Goal: Communication & Community: Answer question/provide support

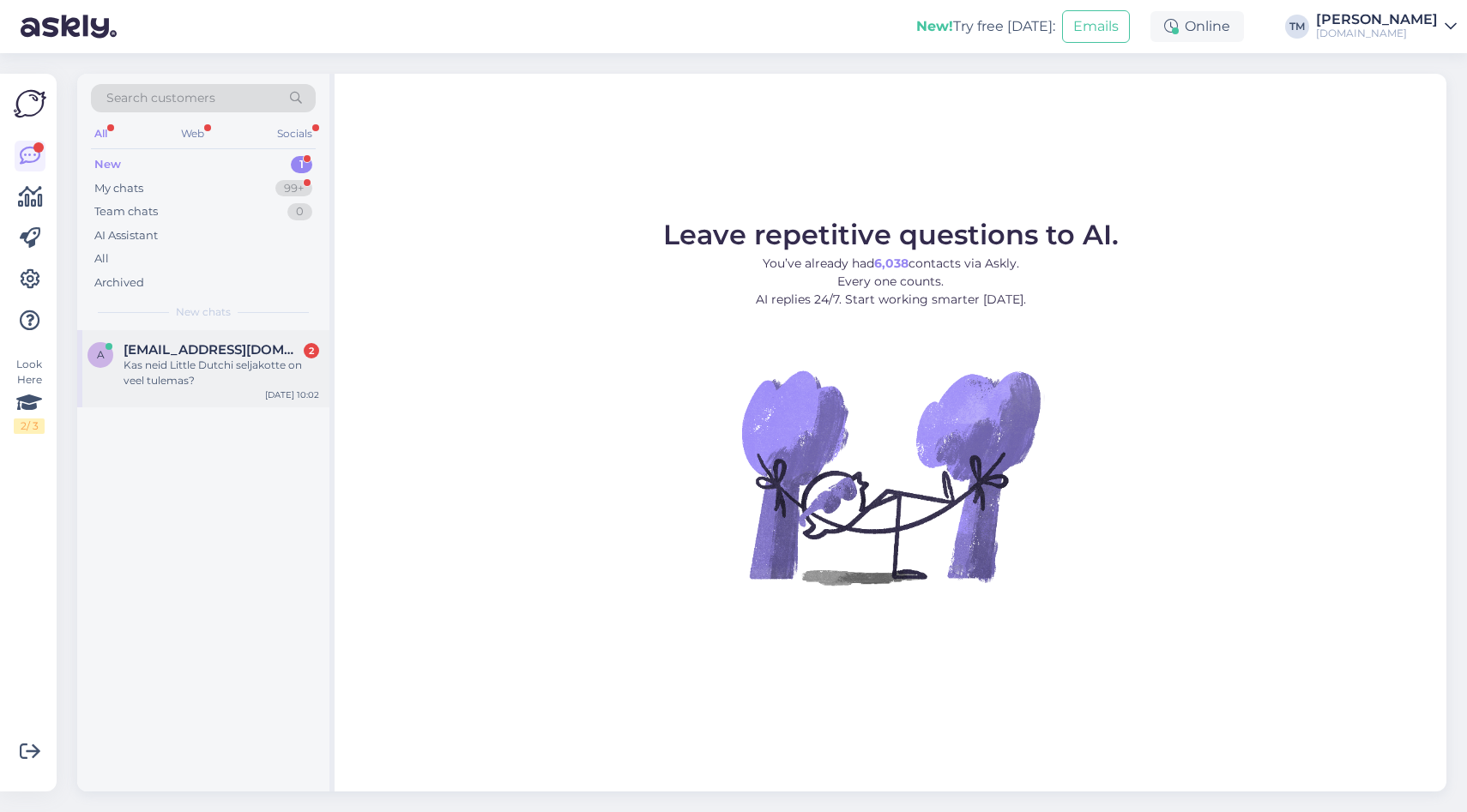
click at [247, 362] on div "Kas neid Little Dutchi seljakotte on veel tulemas?" at bounding box center [221, 374] width 196 height 31
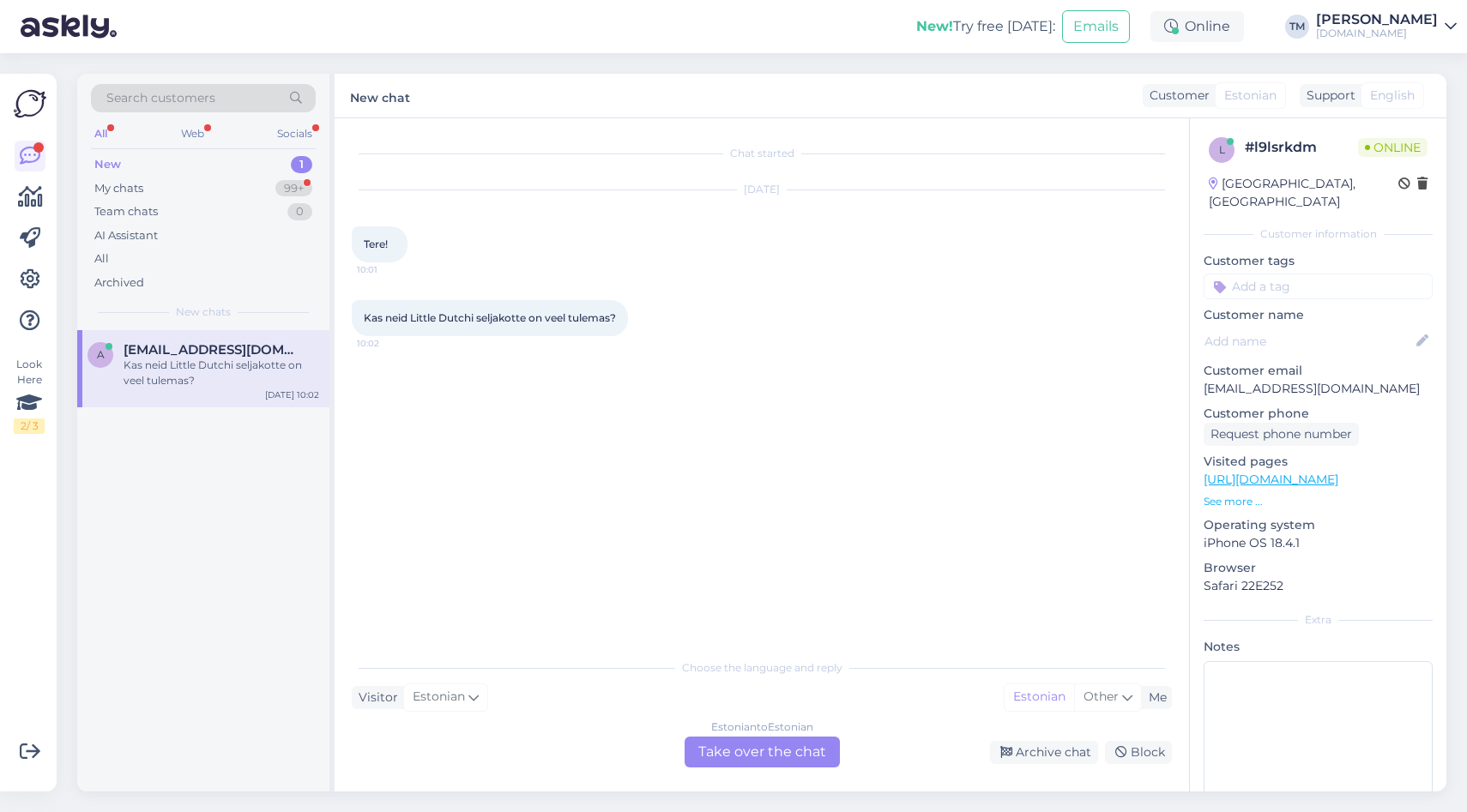
click at [710, 742] on div "Estonian to Estonian Take over the chat" at bounding box center [762, 752] width 155 height 31
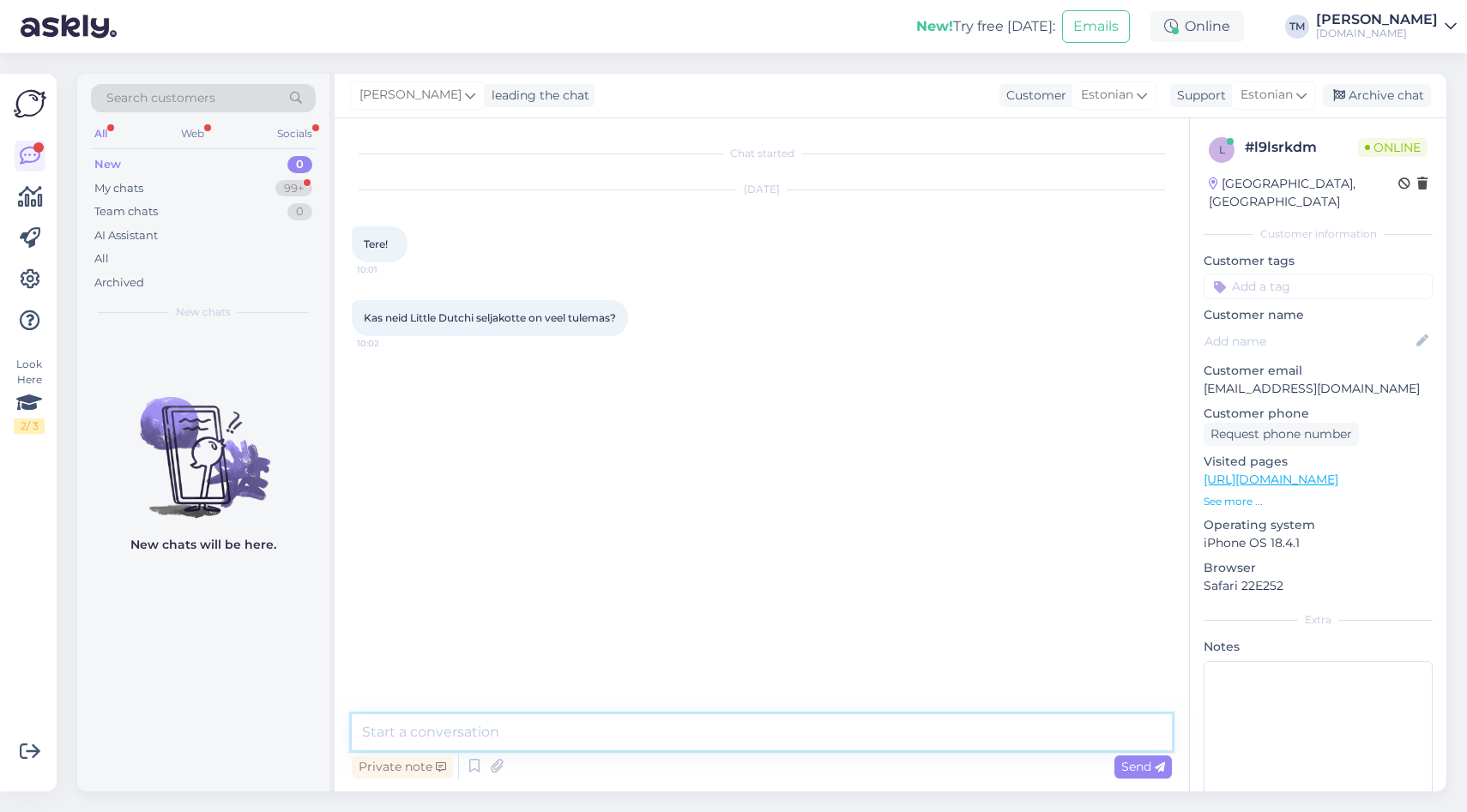
click at [630, 735] on textarea at bounding box center [761, 731] width 820 height 36
type textarea "Tere! Kindlasti on neid tulemas lähinädalatel :)"
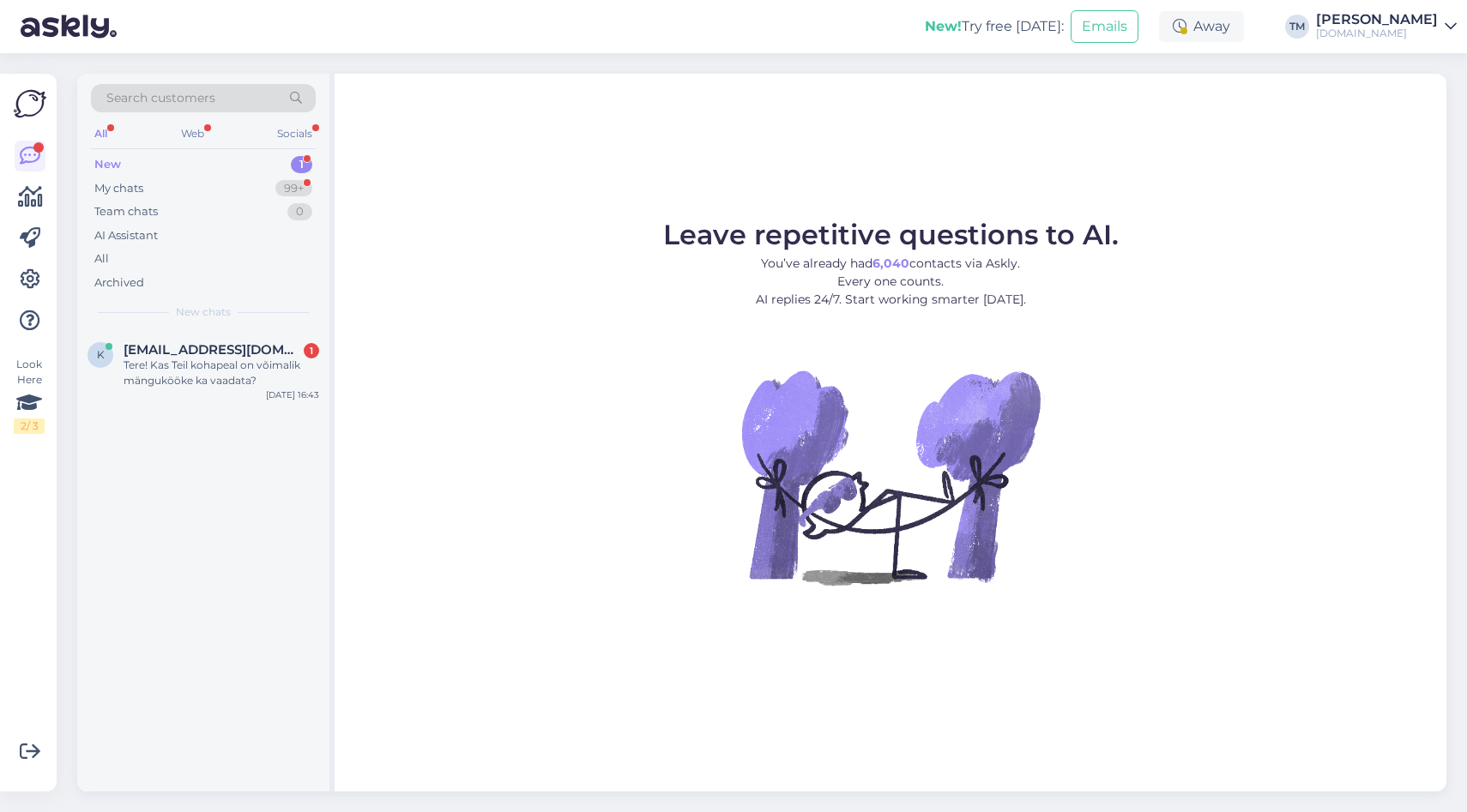
click at [212, 408] on div "k [EMAIL_ADDRESS][DOMAIN_NAME] 1 Tere! Kas Teil kohapeal on võimalik mängukööke…" at bounding box center [204, 561] width 252 height 462
click at [226, 381] on div "Tere! Kas Teil kohapeal on võimalik mängukööke ka vaadata?" at bounding box center [221, 374] width 196 height 31
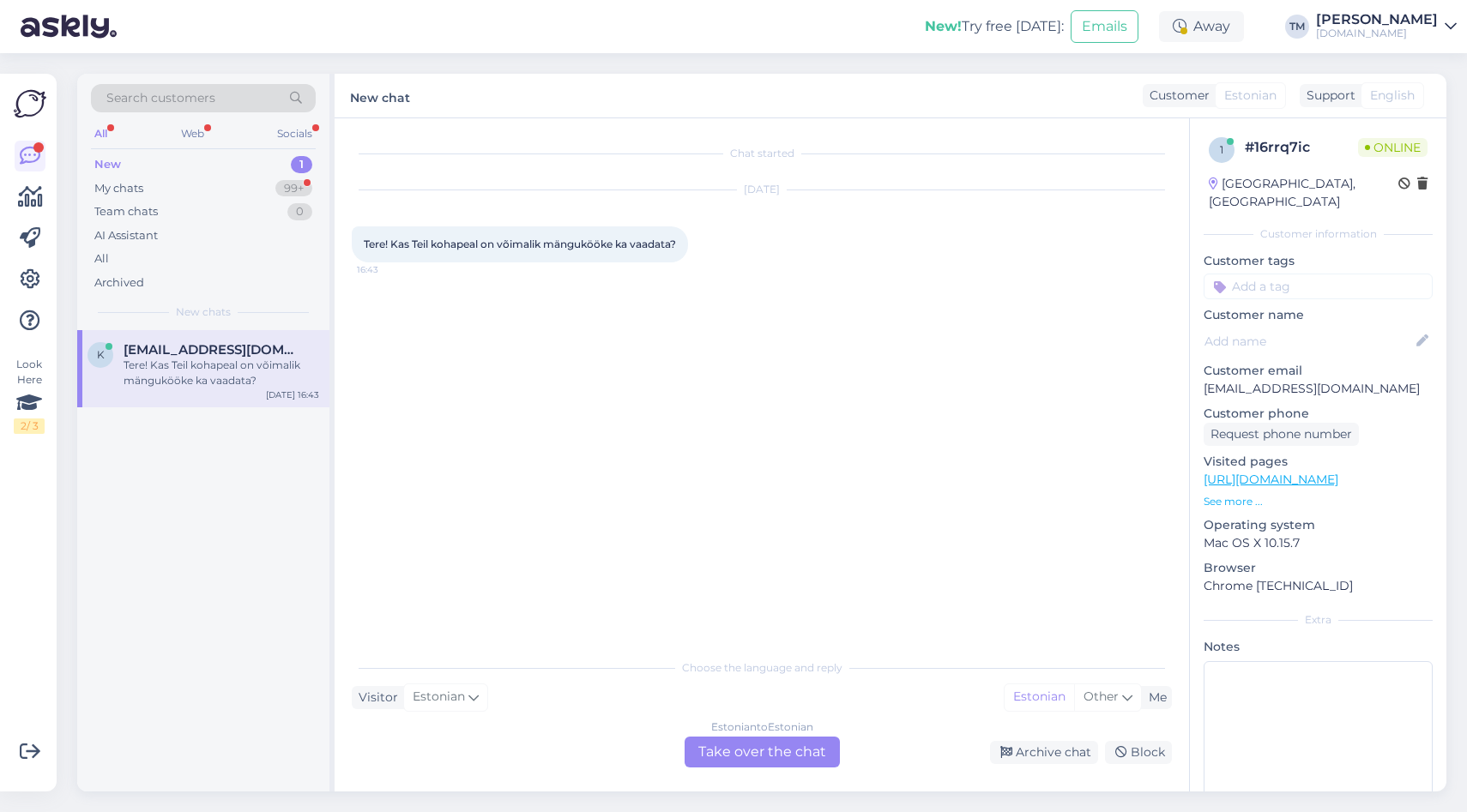
click at [750, 758] on div "Estonian to Estonian Take over the chat" at bounding box center [762, 752] width 155 height 31
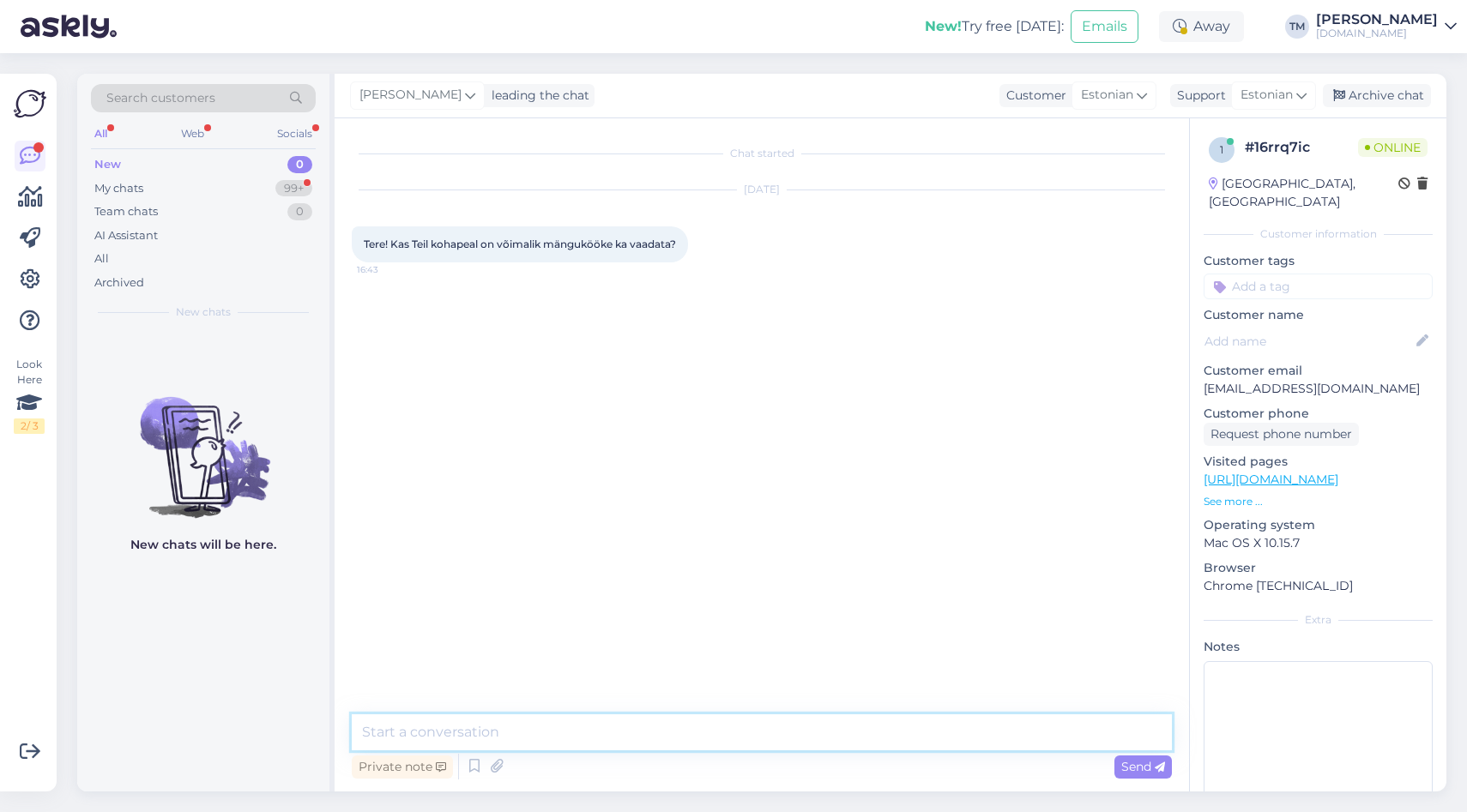
click at [610, 734] on textarea at bounding box center [761, 731] width 820 height 36
type textarea "Tere! [GEOGRAPHIC_DATA] meil kahjuks tootenäidiseid ei ole, vabandan!"
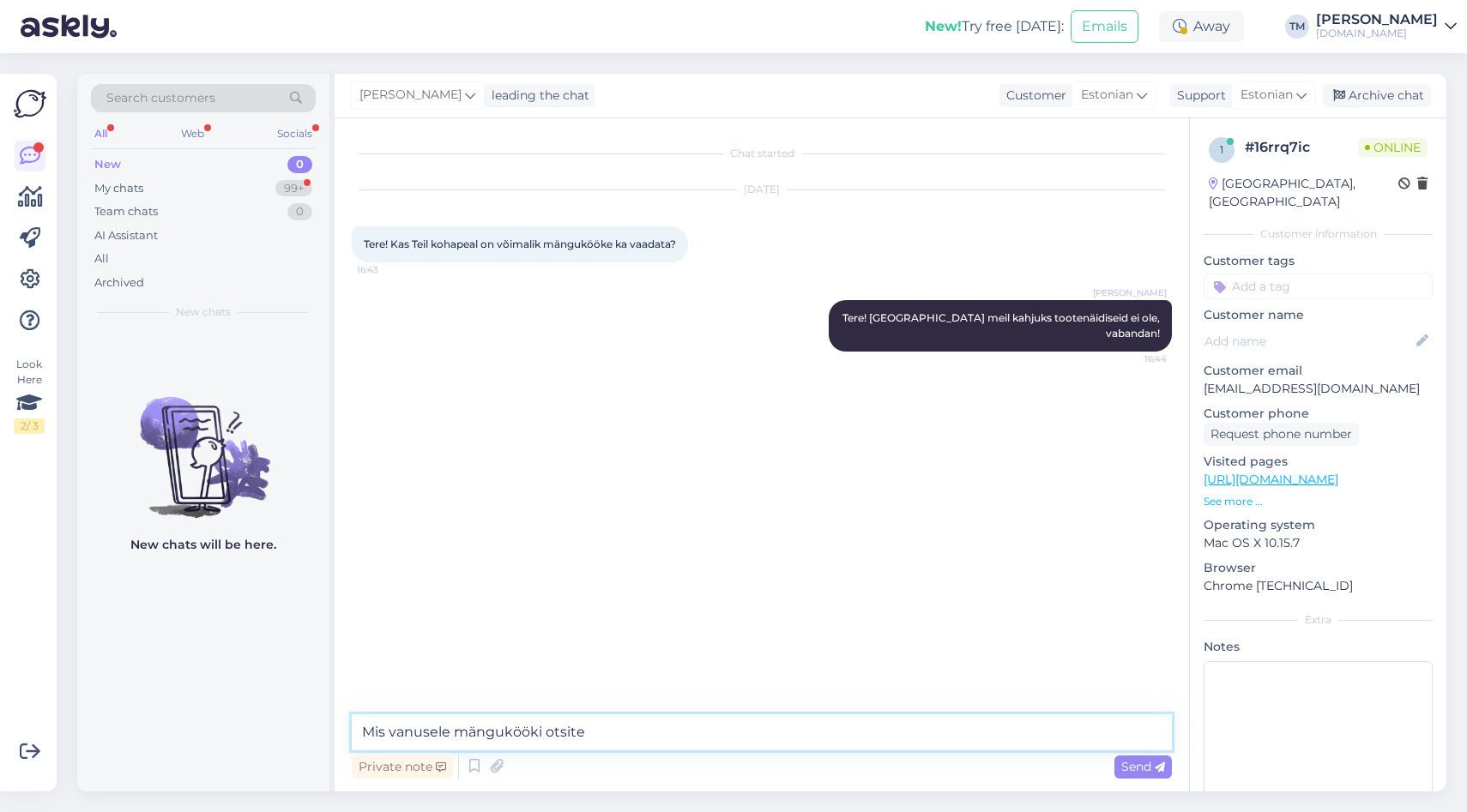
type textarea "Mis vanusele mängukööki otsite?"
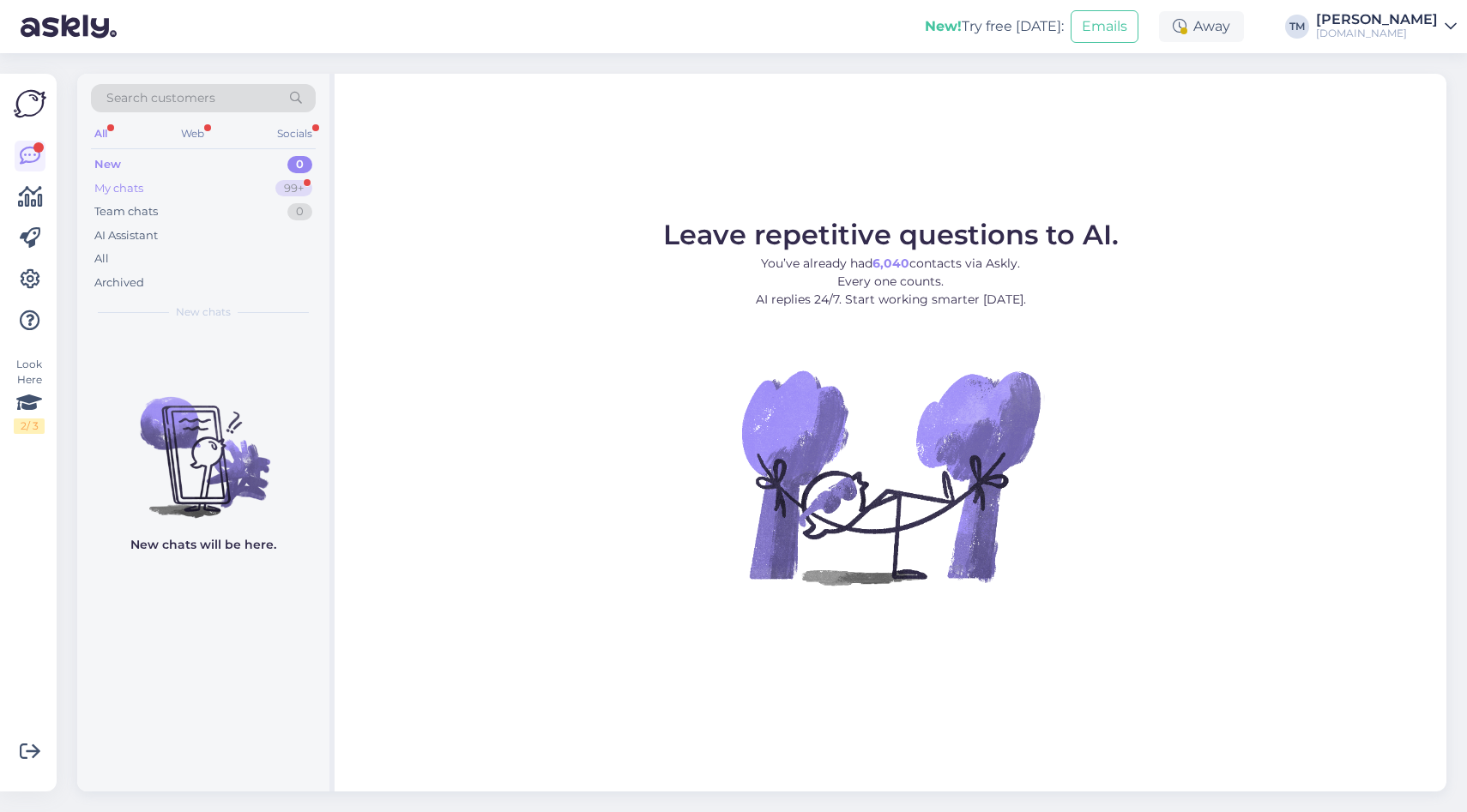
click at [186, 187] on div "My chats 99+" at bounding box center [204, 188] width 225 height 24
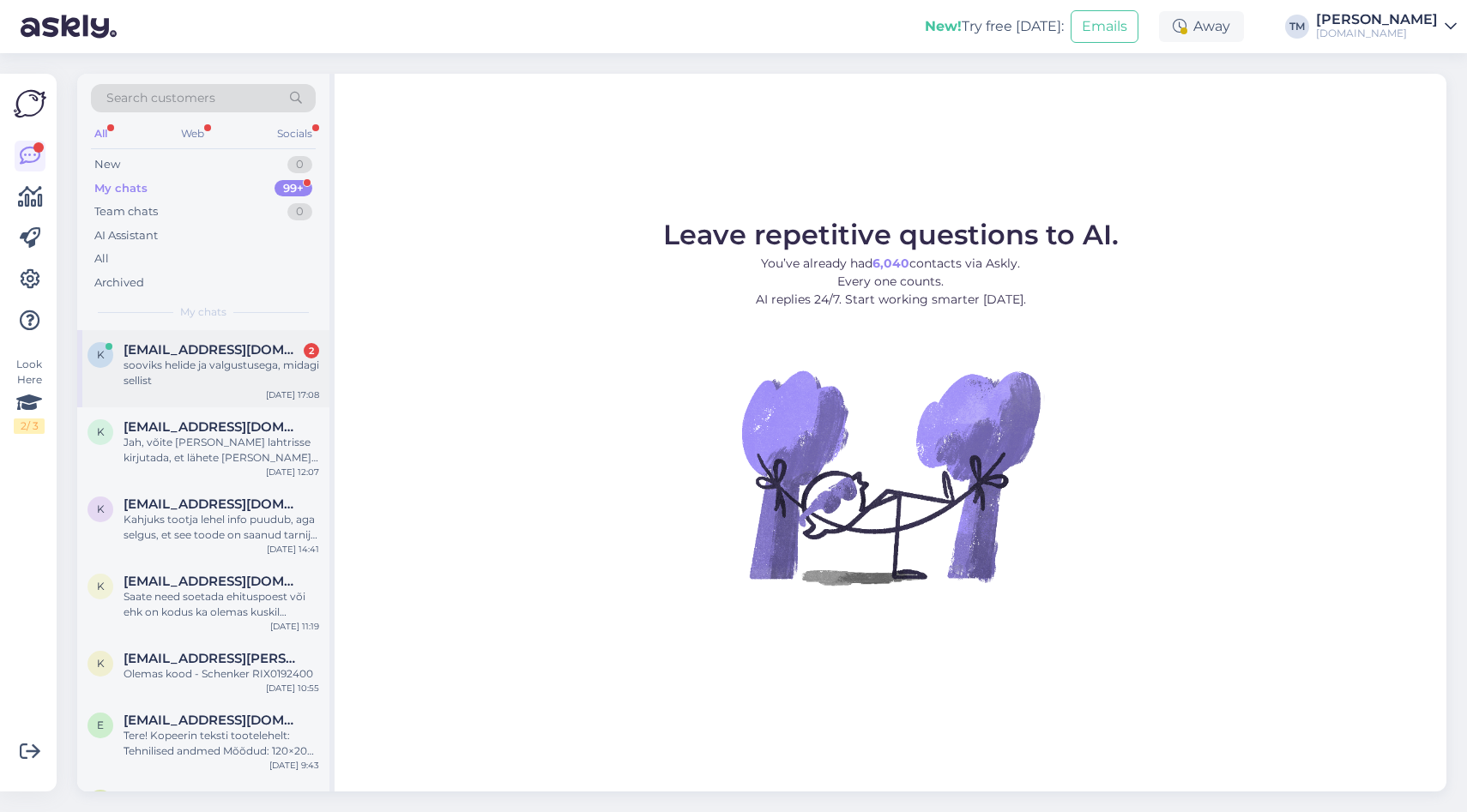
click at [216, 368] on div "sooviks helide ja valgustusega, midagi sellist" at bounding box center [221, 374] width 196 height 31
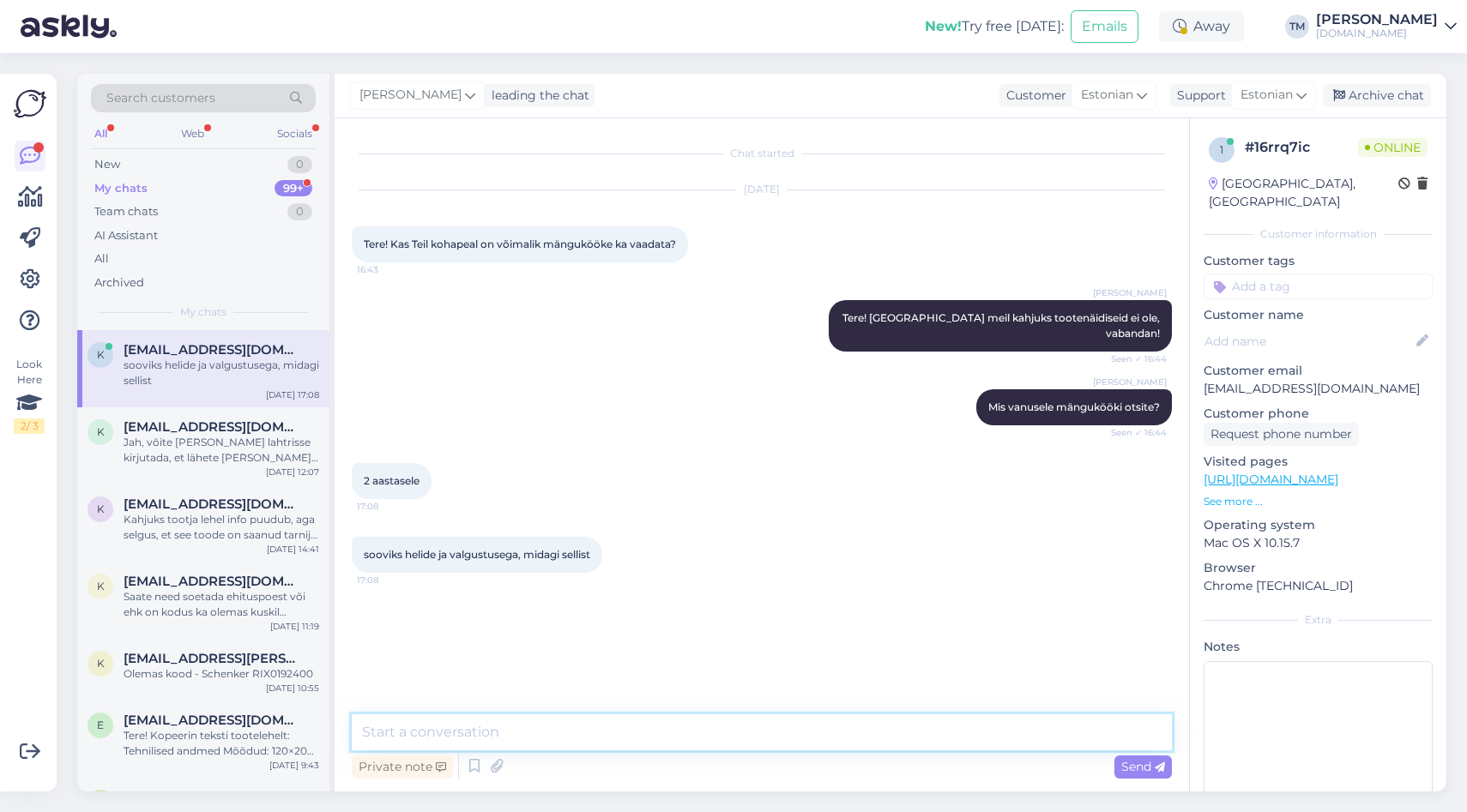
click at [476, 726] on textarea at bounding box center [761, 731] width 820 height 36
type textarea "Kas tüdrukule või poisile? :)"
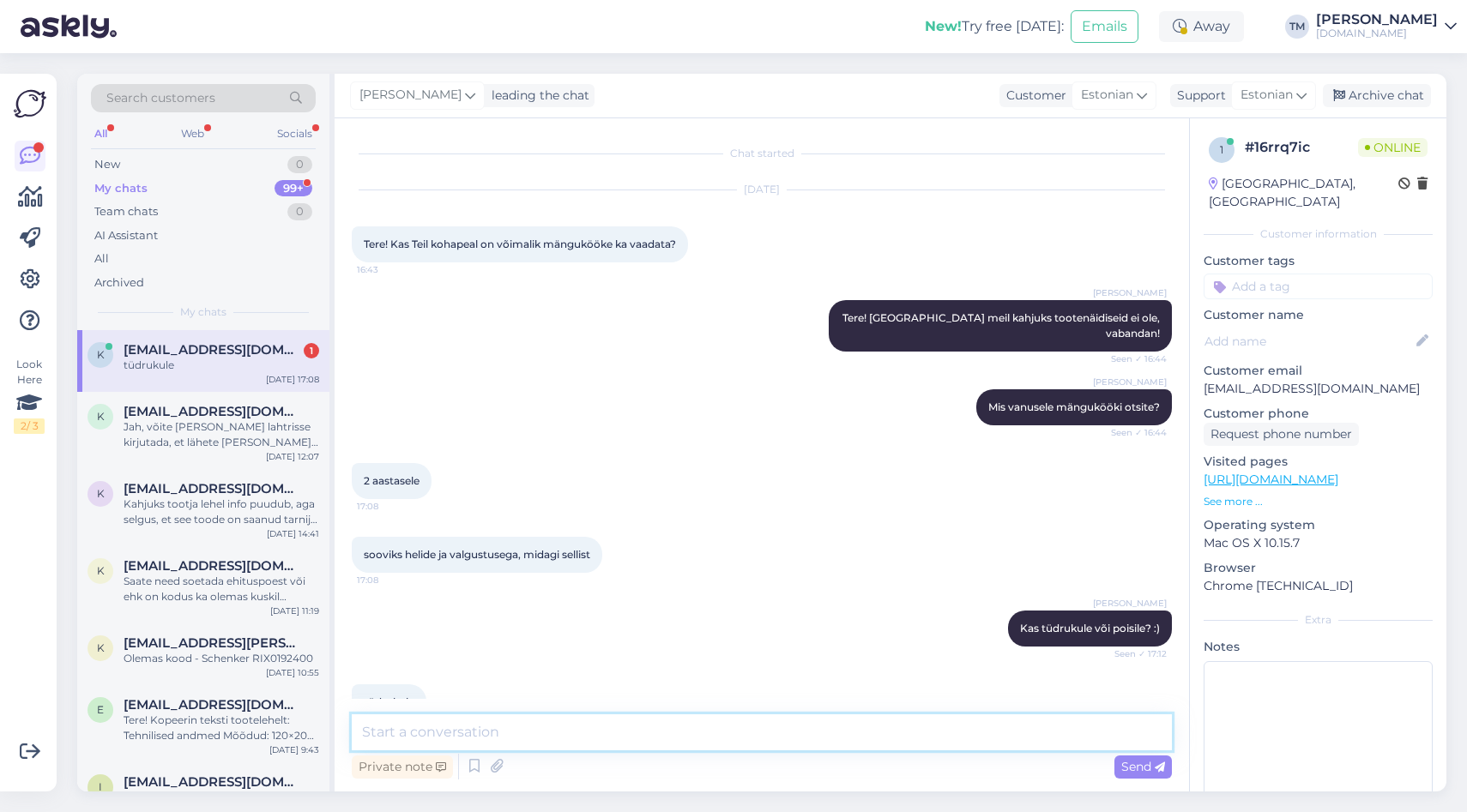
scroll to position [25, 0]
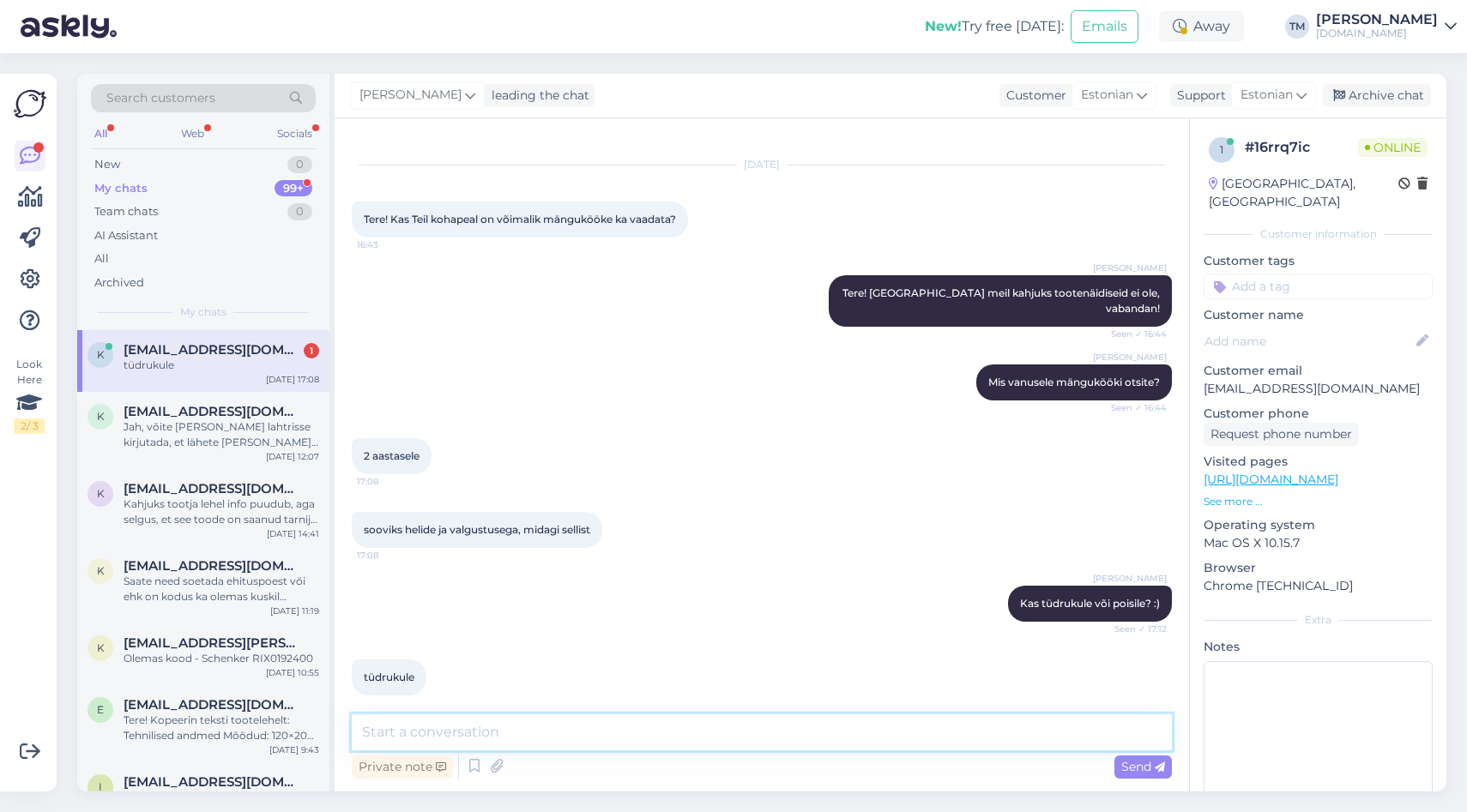
click at [593, 739] on textarea at bounding box center [761, 731] width 820 height 36
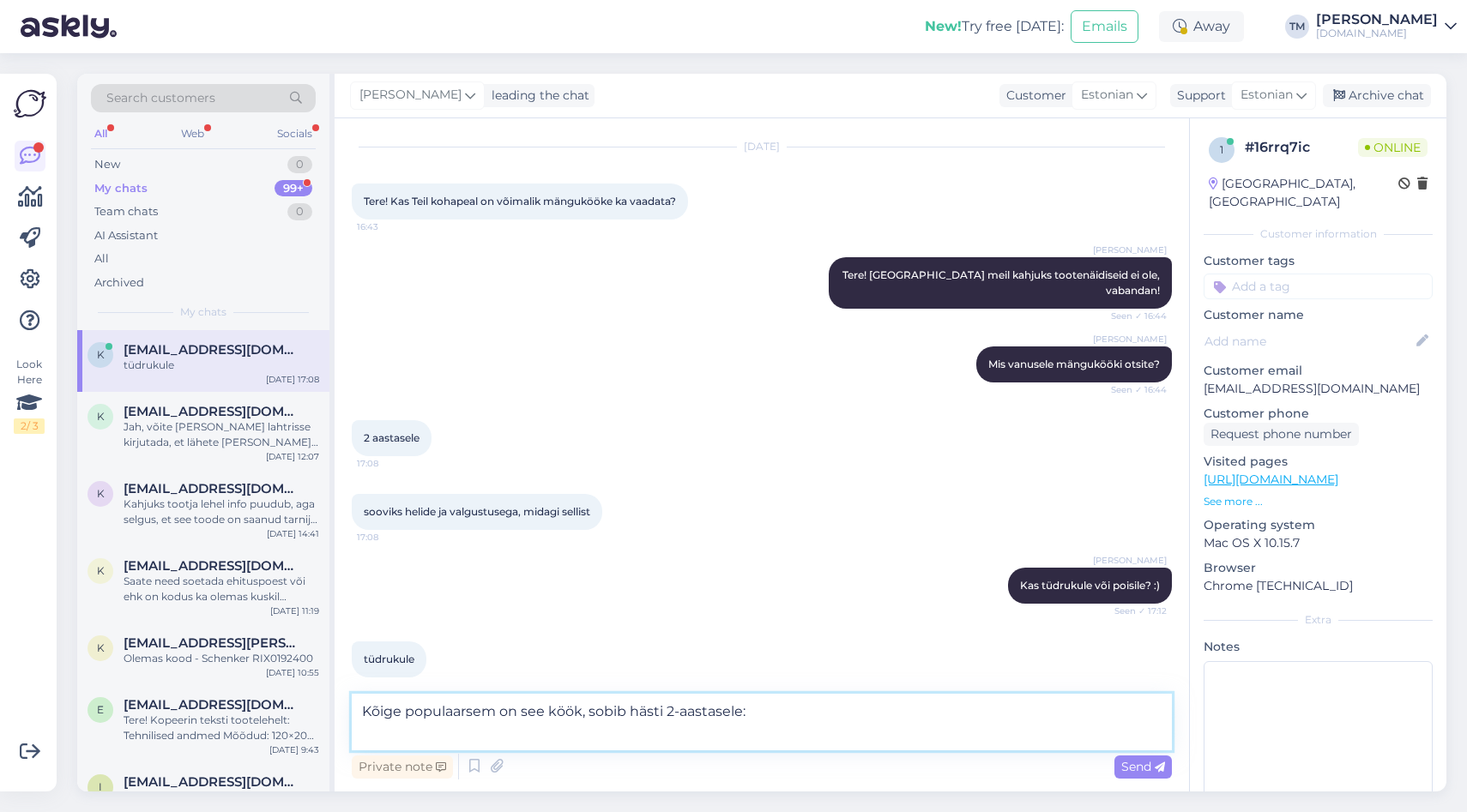
paste textarea "https://manguvaljakud.eu/pood/mangud/mangukoogid-ja-tarvikud/mangukoogid/manguk…"
type textarea "Kõige populaarsem on see köök, sobib hästi 2-aastasele: https://manguvaljakud.e…"
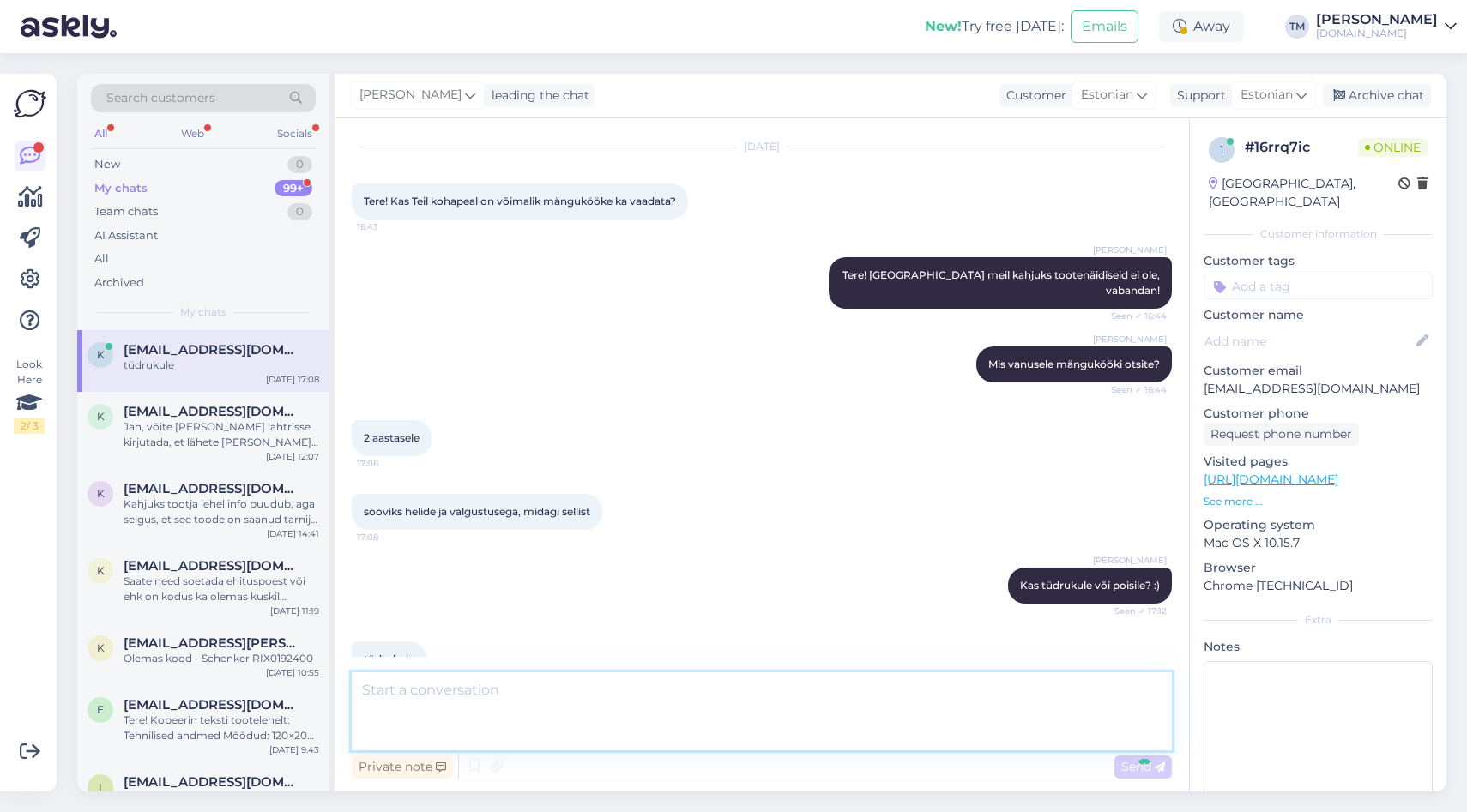
scroll to position [145, 0]
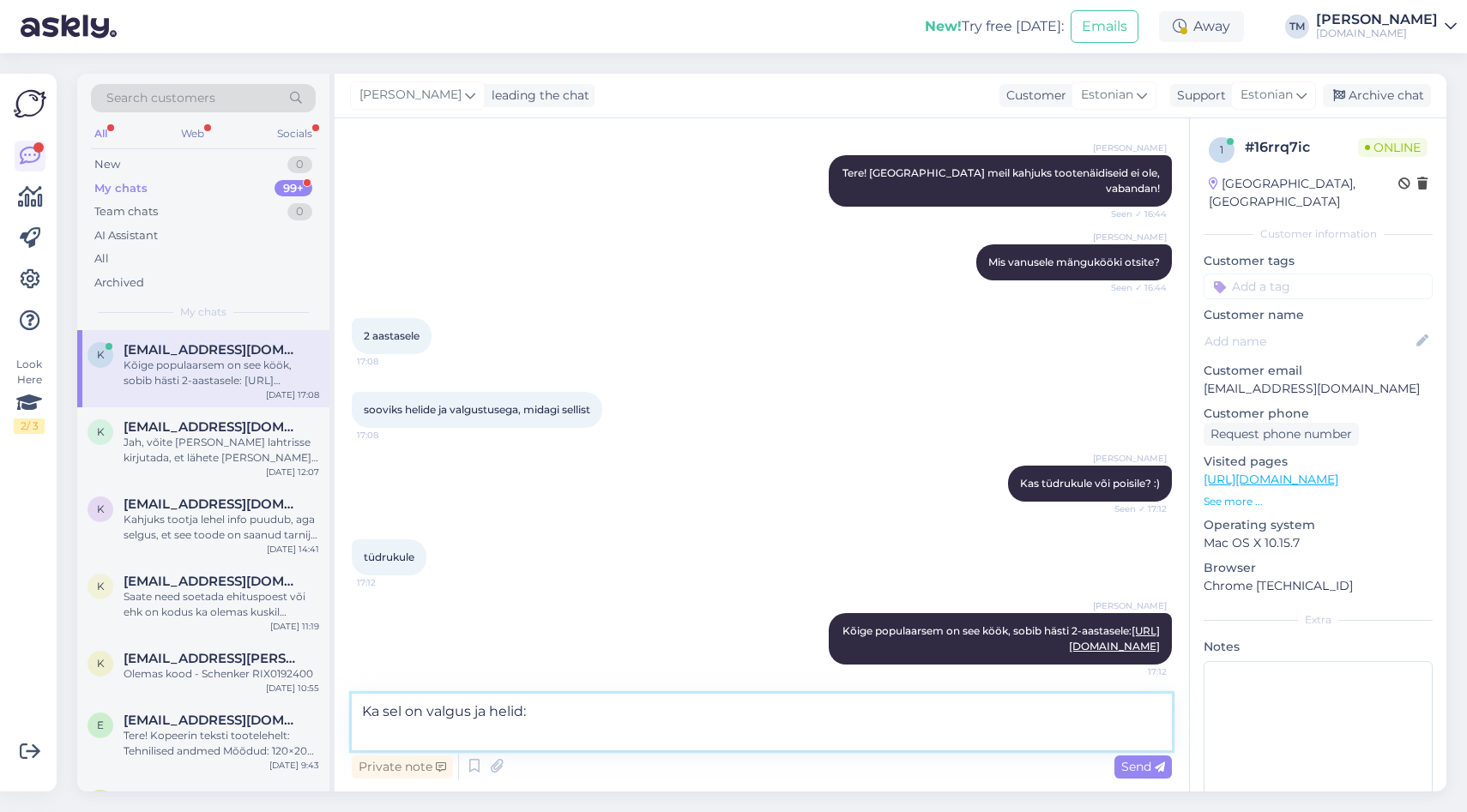
paste textarea "https://manguvaljakud.eu/pood/mangud/mangukoogid-ja-tarvikud/mangukoogid/puidus…"
type textarea "Ka sel on valgus ja helid: https://manguvaljakud.eu/pood/mangud/mangukoogid-ja-…"
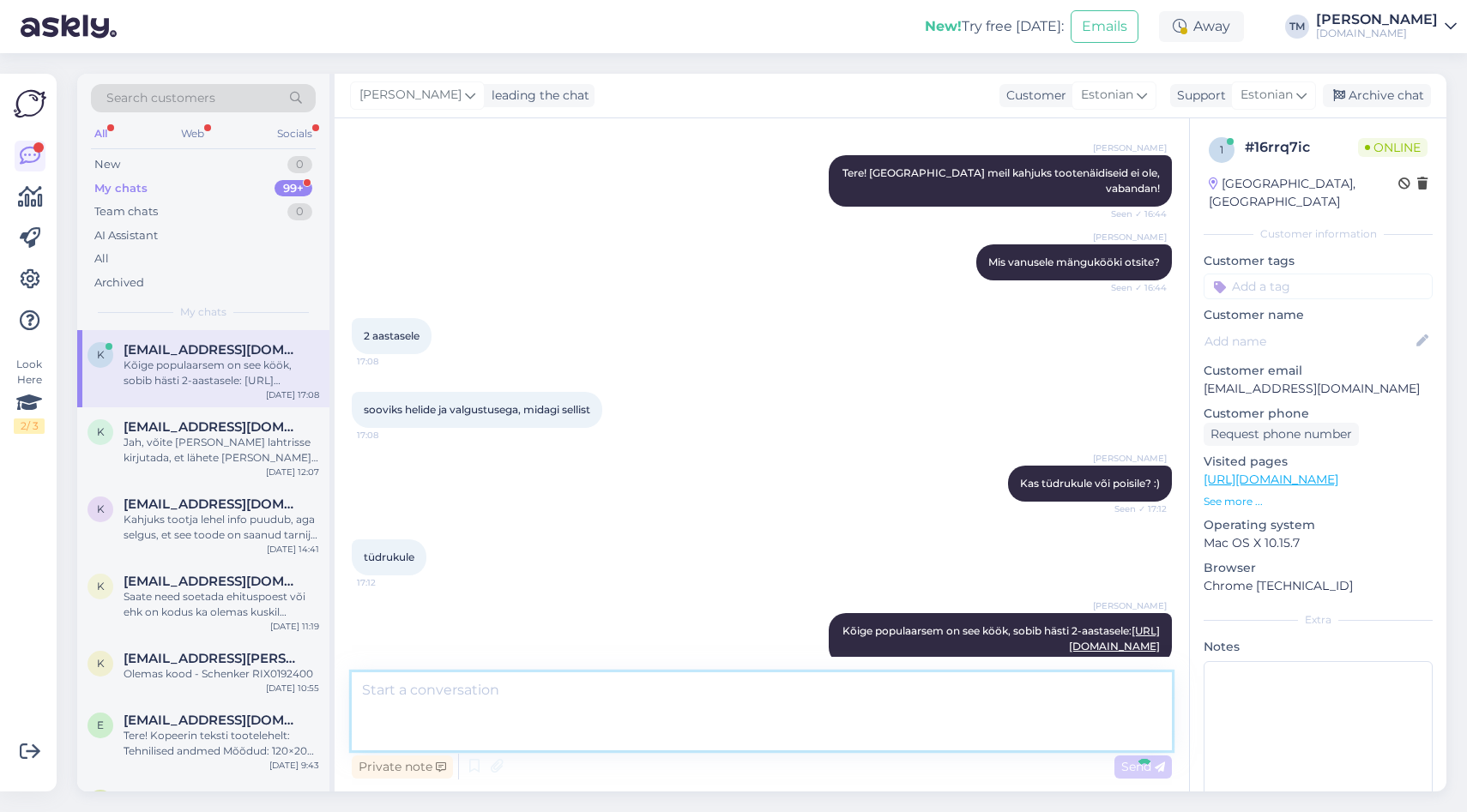
scroll to position [265, 0]
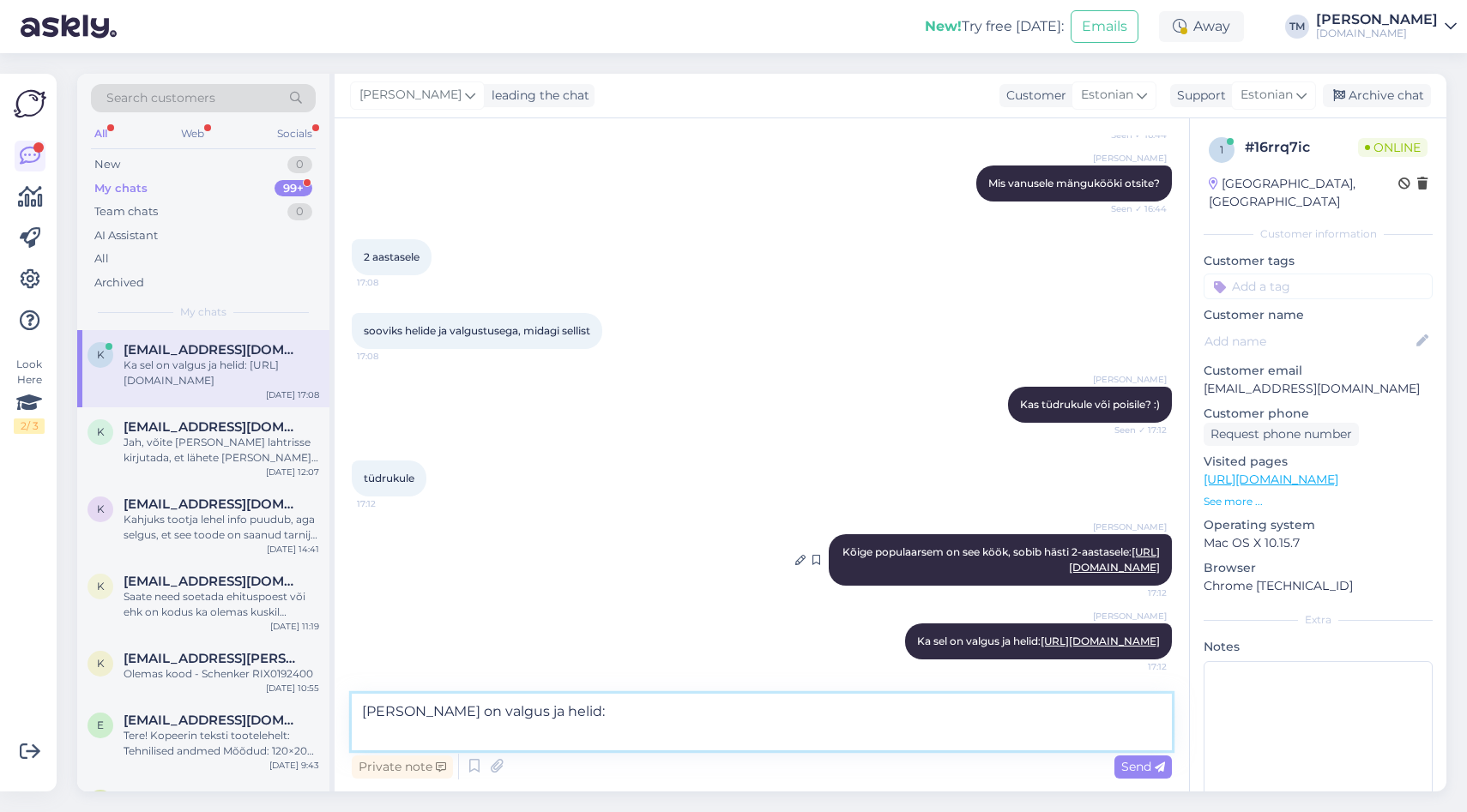
paste textarea "https://manguvaljakud.eu/?s=puidust+m%C3%A4nguk%C3%B6%C3%B6k+xl+helide&post_typ…"
type textarea "Ka nendel on valgus ja helid: https://manguvaljakud.eu/?s=puidust+m%C3%A4nguk%C…"
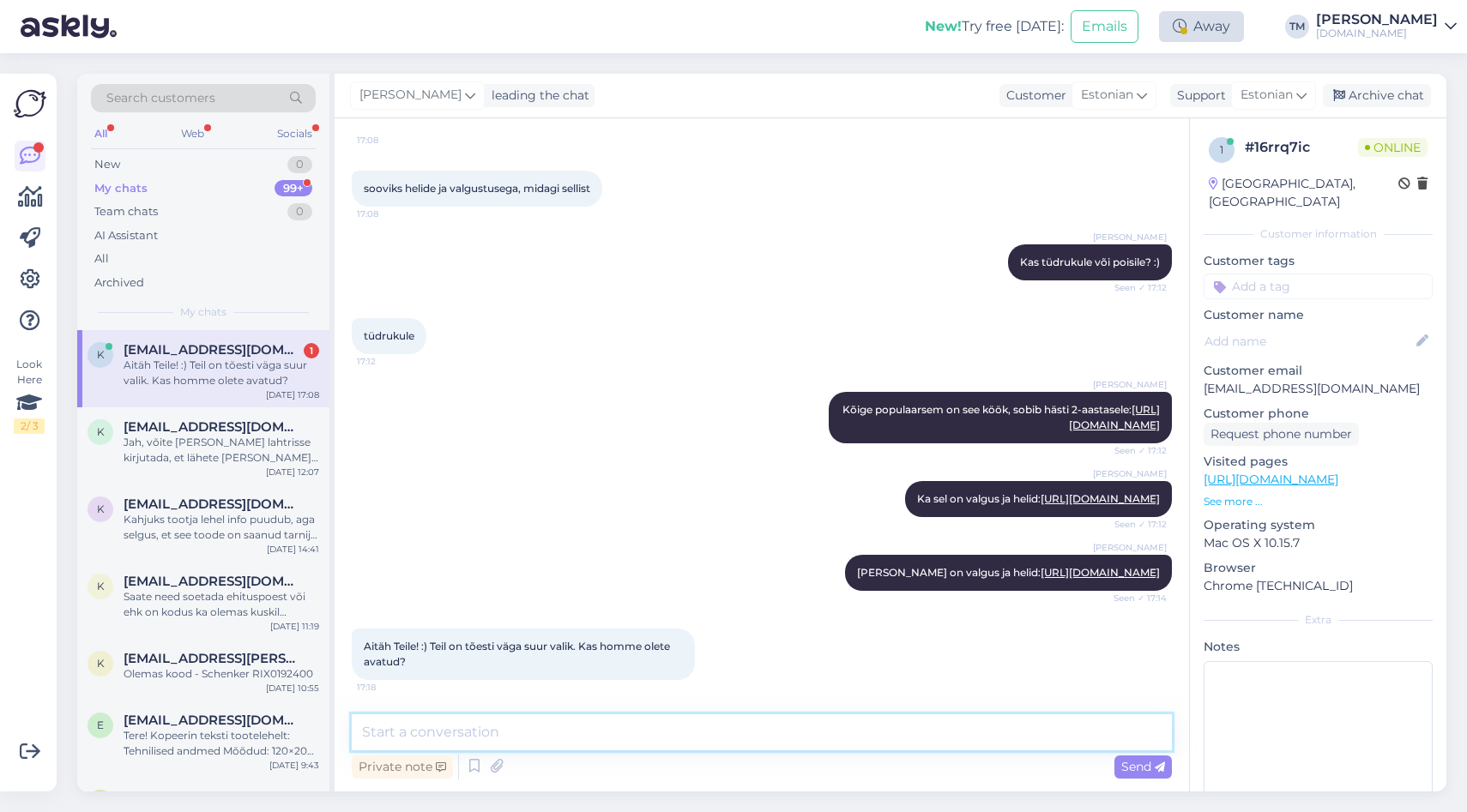
scroll to position [474, 0]
click at [613, 721] on textarea at bounding box center [761, 731] width 820 height 36
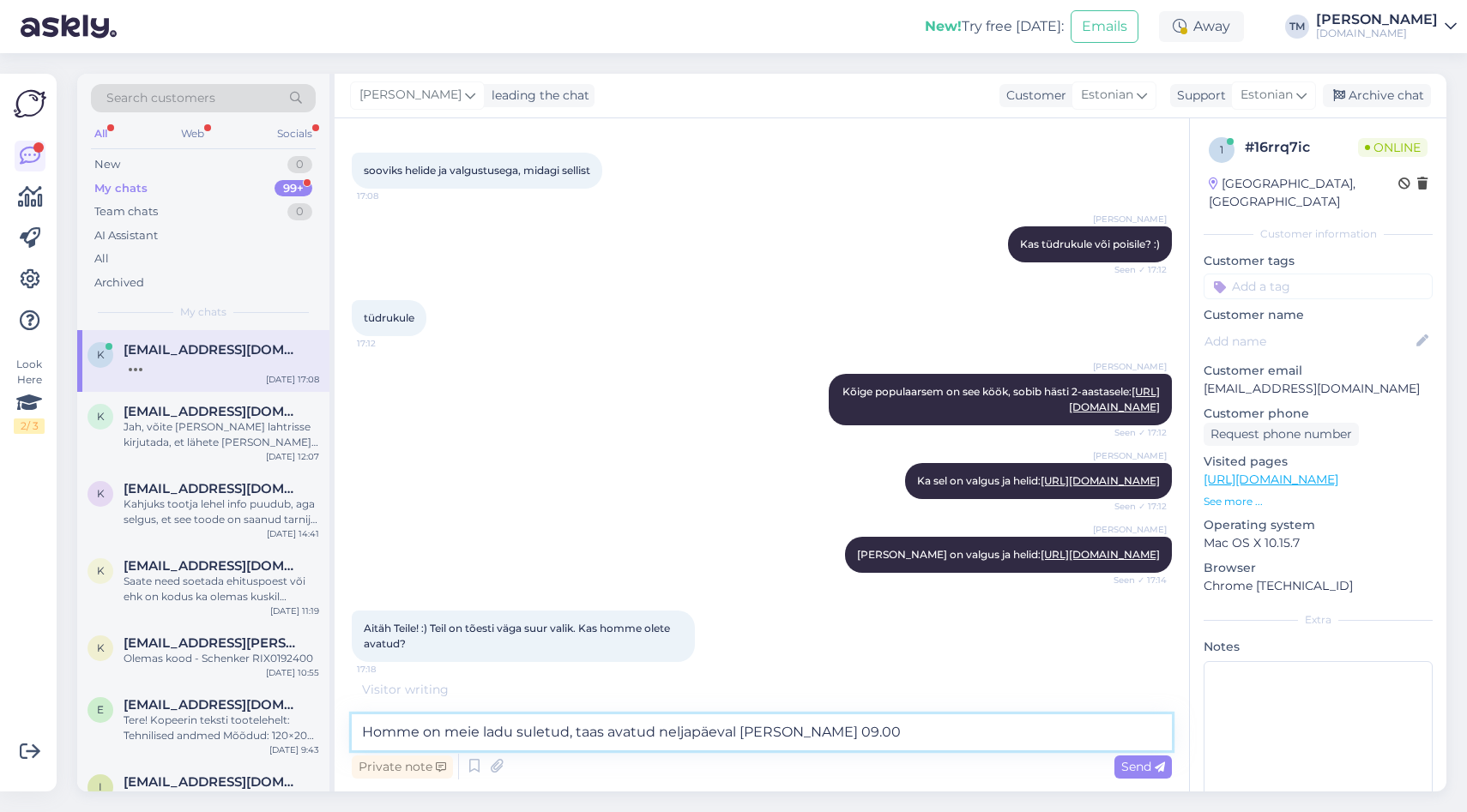
type textarea "Homme on meie ladu suletud, taas avatud neljapäeval kell 09.00."
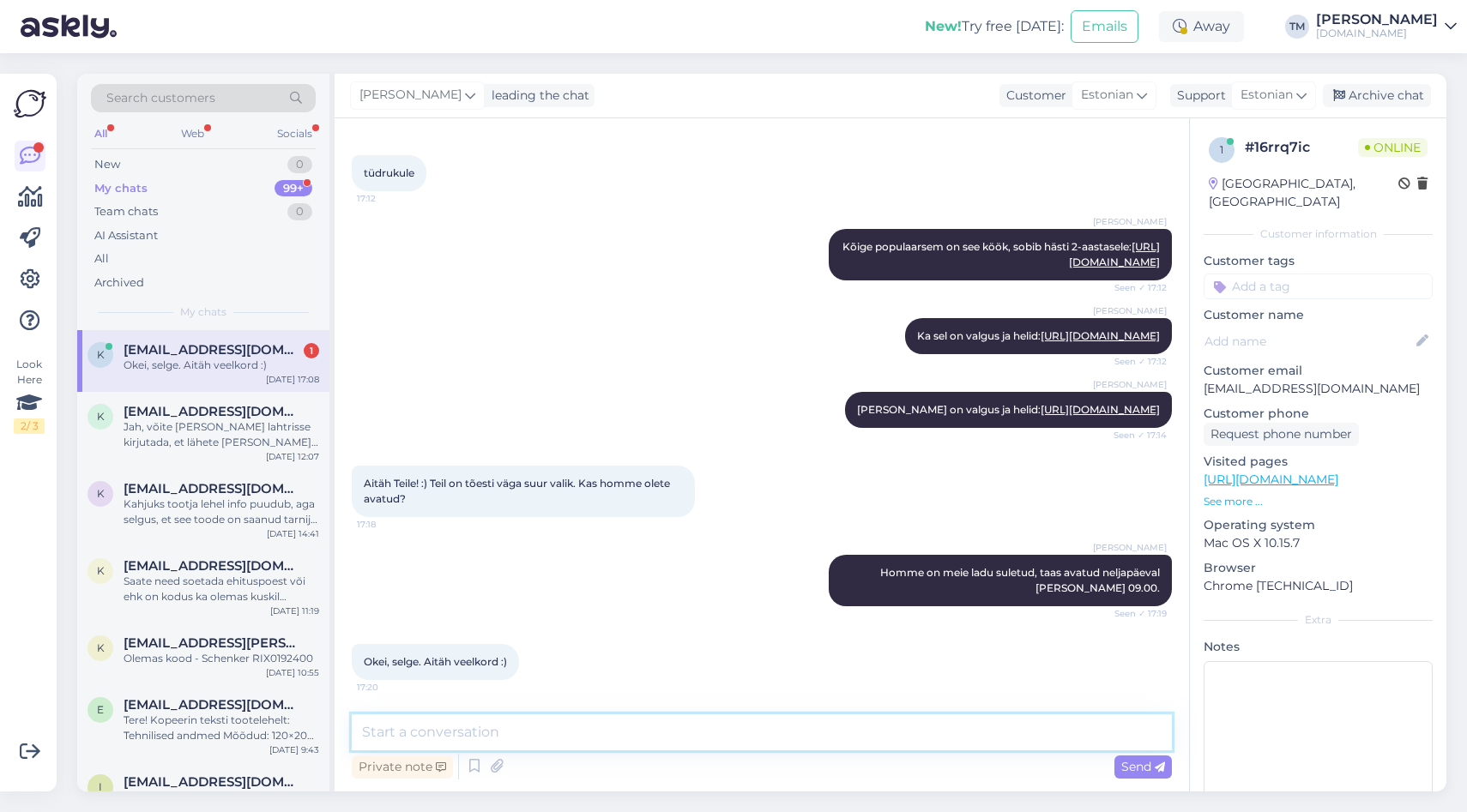
scroll to position [637, 0]
click at [470, 732] on textarea at bounding box center [761, 731] width 820 height 36
type textarea "Palun!"
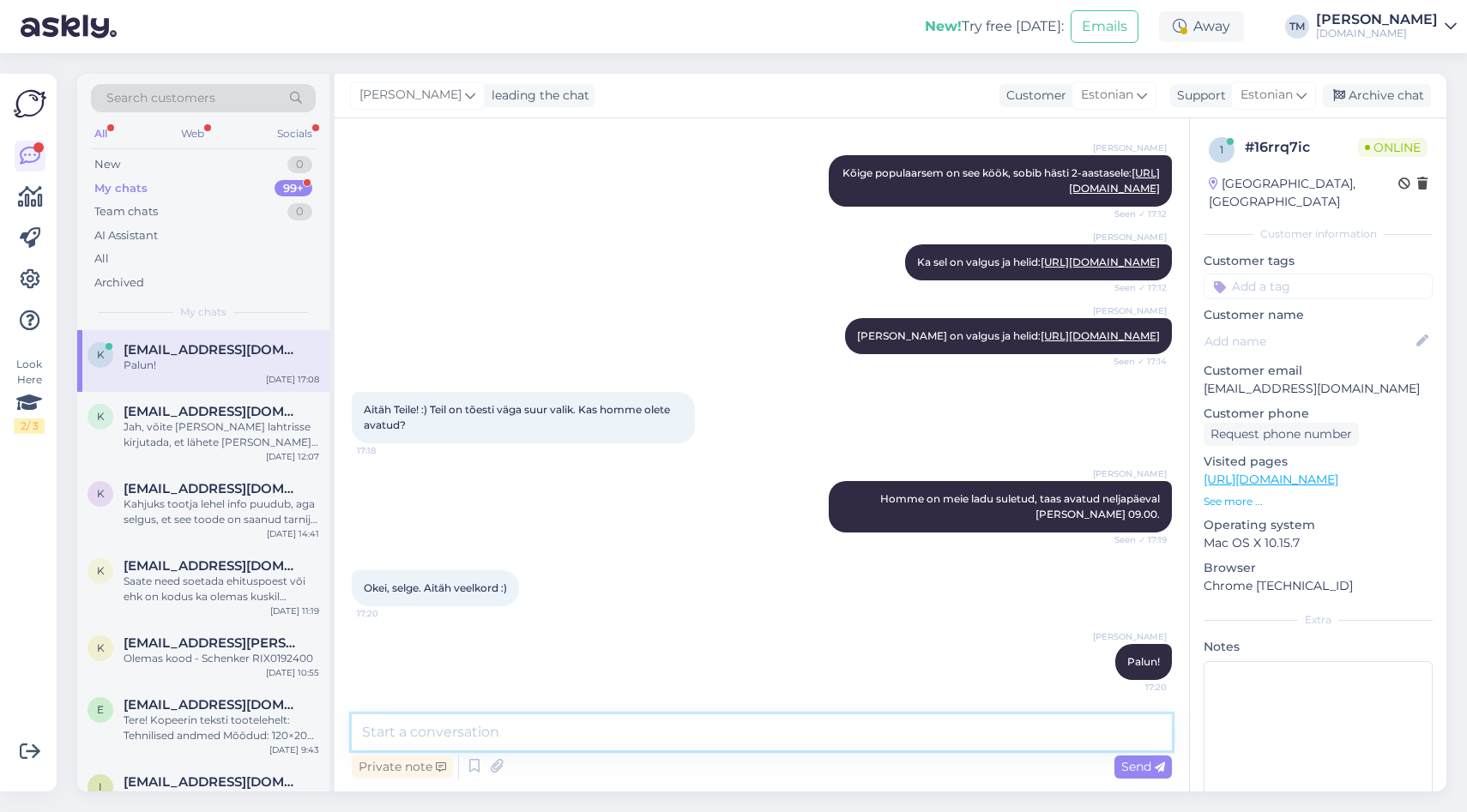
scroll to position [711, 0]
